Goal: Task Accomplishment & Management: Use online tool/utility

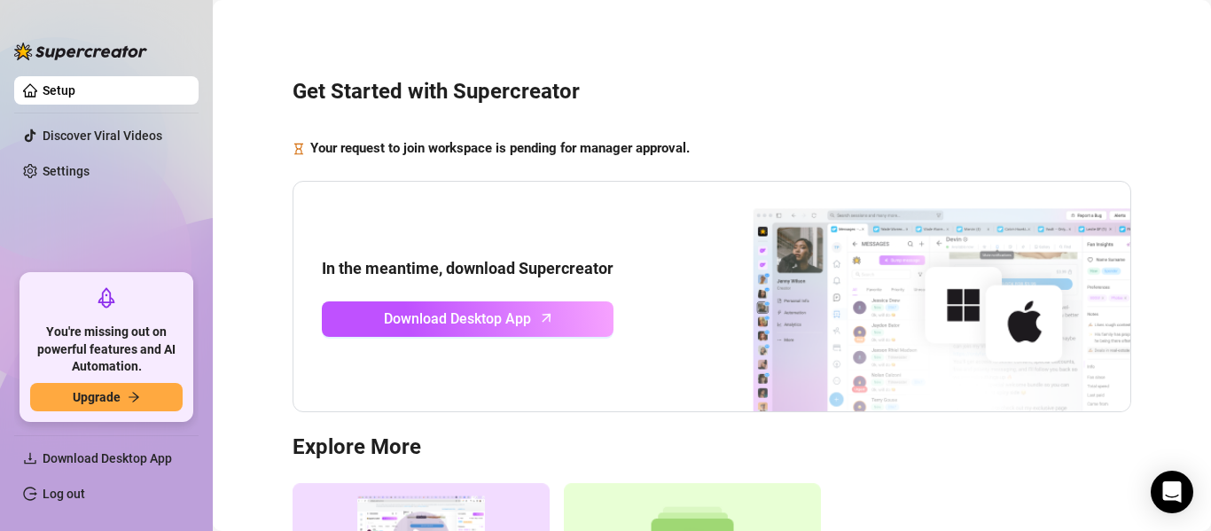
click at [75, 90] on link "Setup" at bounding box center [59, 90] width 33 height 14
click at [107, 460] on span "Download Desktop App" at bounding box center [107, 458] width 129 height 14
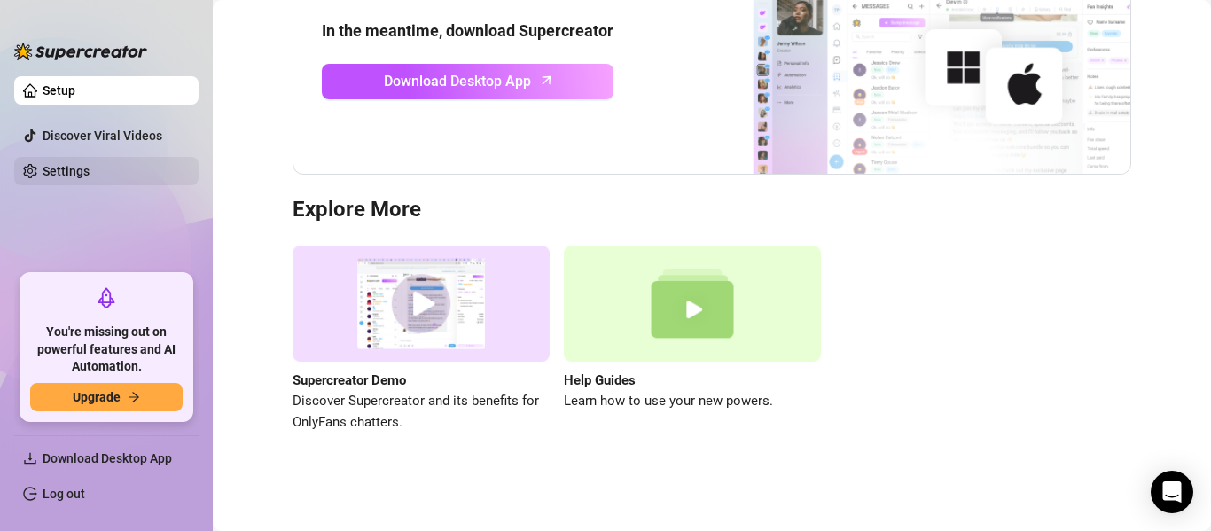
click at [85, 168] on link "Settings" at bounding box center [66, 171] width 47 height 14
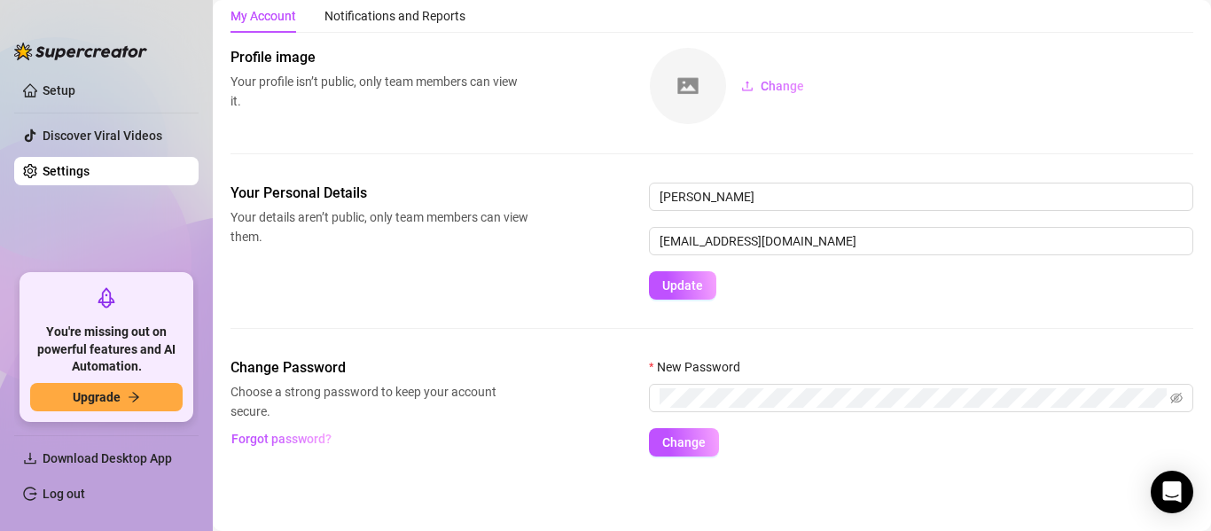
scroll to position [55, 0]
click at [75, 89] on link "Setup" at bounding box center [59, 90] width 33 height 14
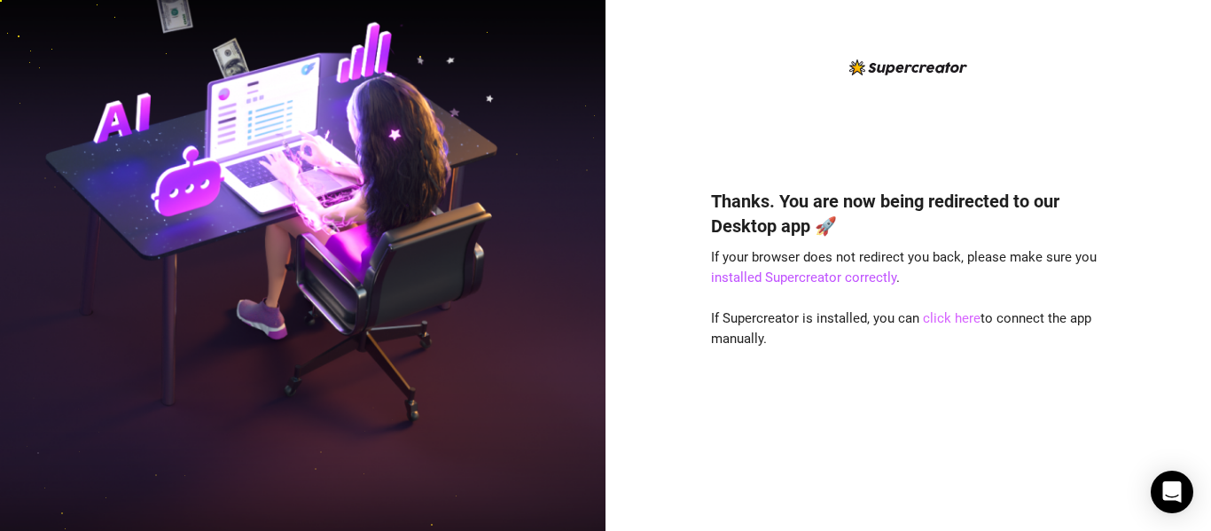
click at [937, 319] on link "click here" at bounding box center [952, 318] width 58 height 16
